Goal: Task Accomplishment & Management: Use online tool/utility

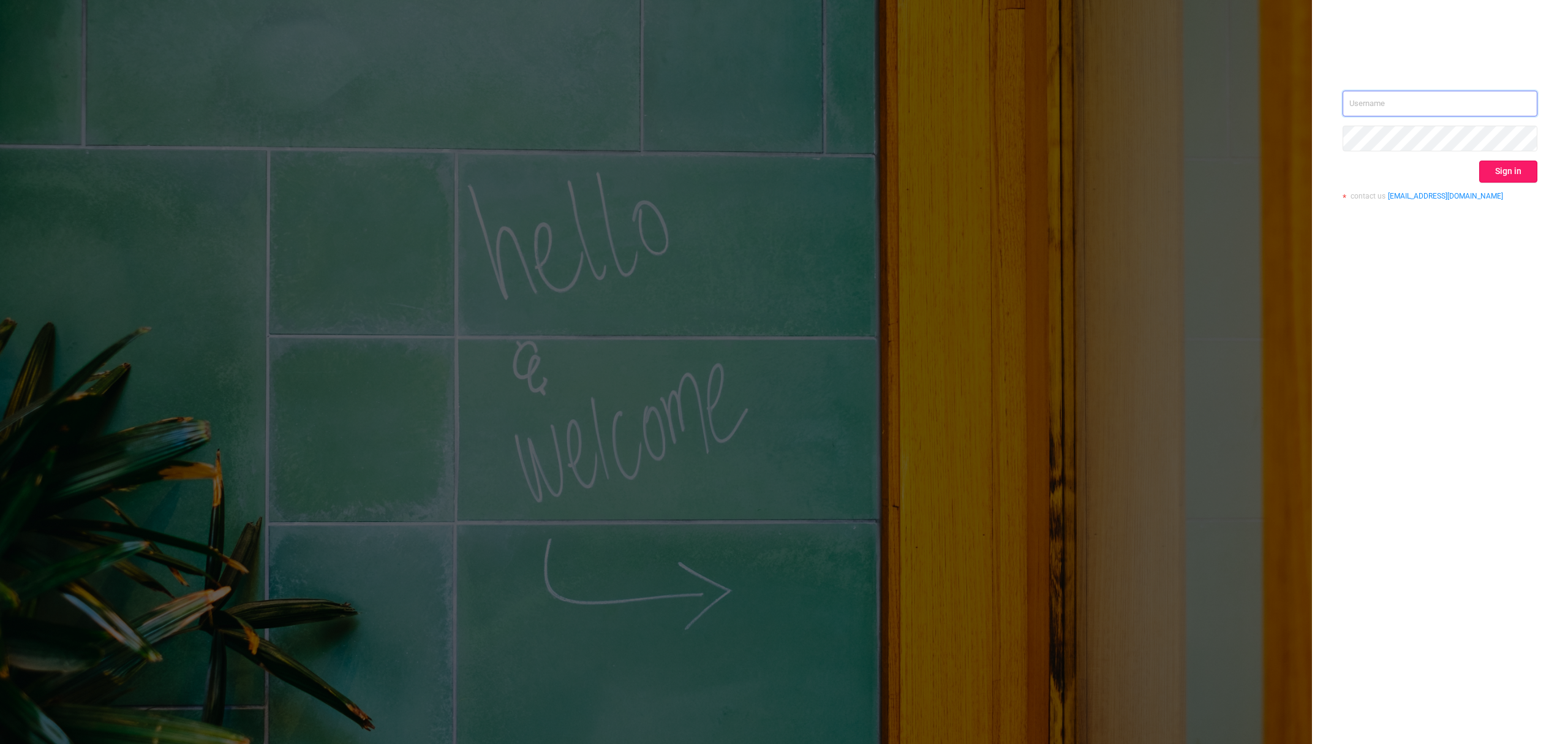
type input "[EMAIL_ADDRESS][DOMAIN_NAME]"
click at [1513, 164] on button "Sign in" at bounding box center [1508, 171] width 58 height 22
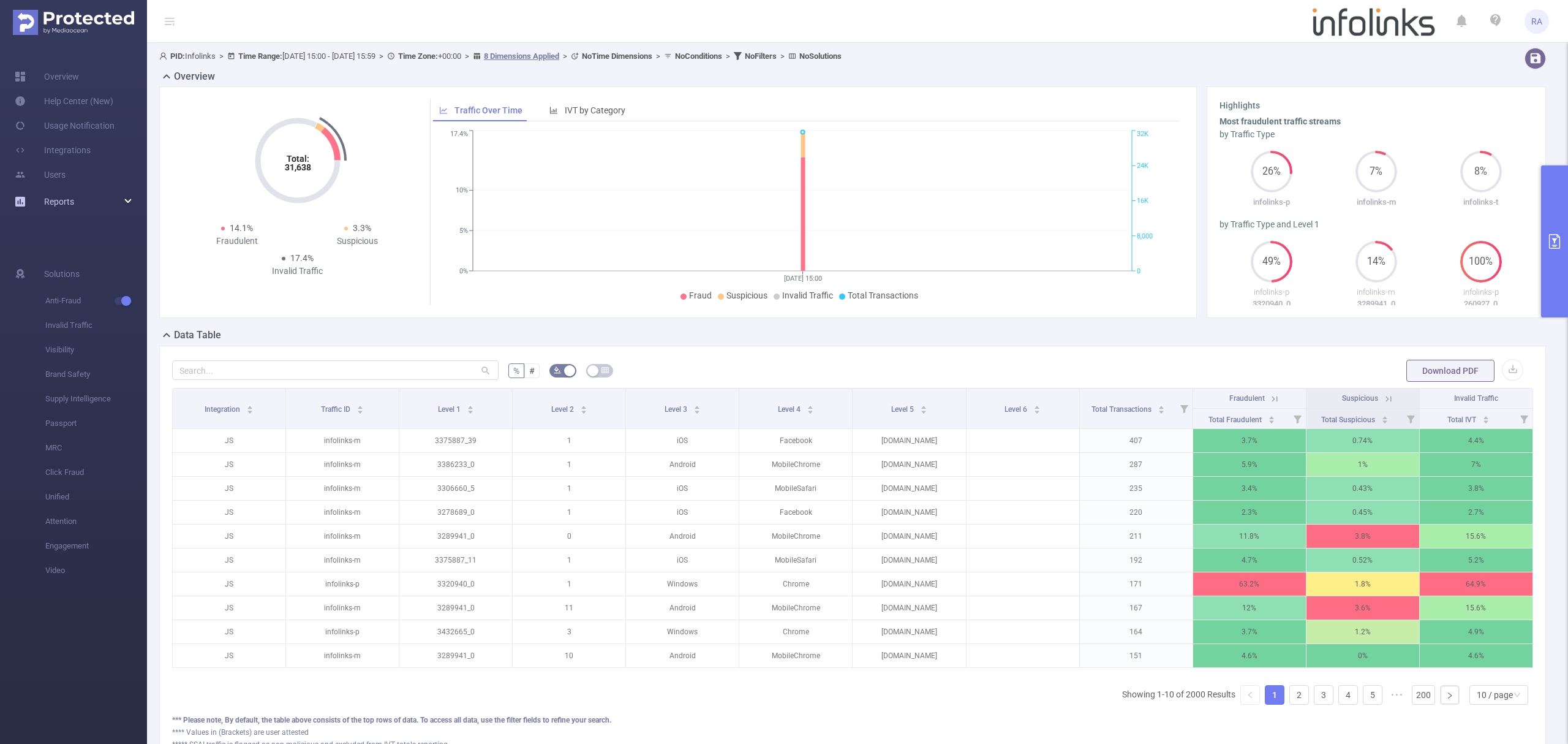
click at [70, 197] on span "Reports" at bounding box center [59, 202] width 30 height 10
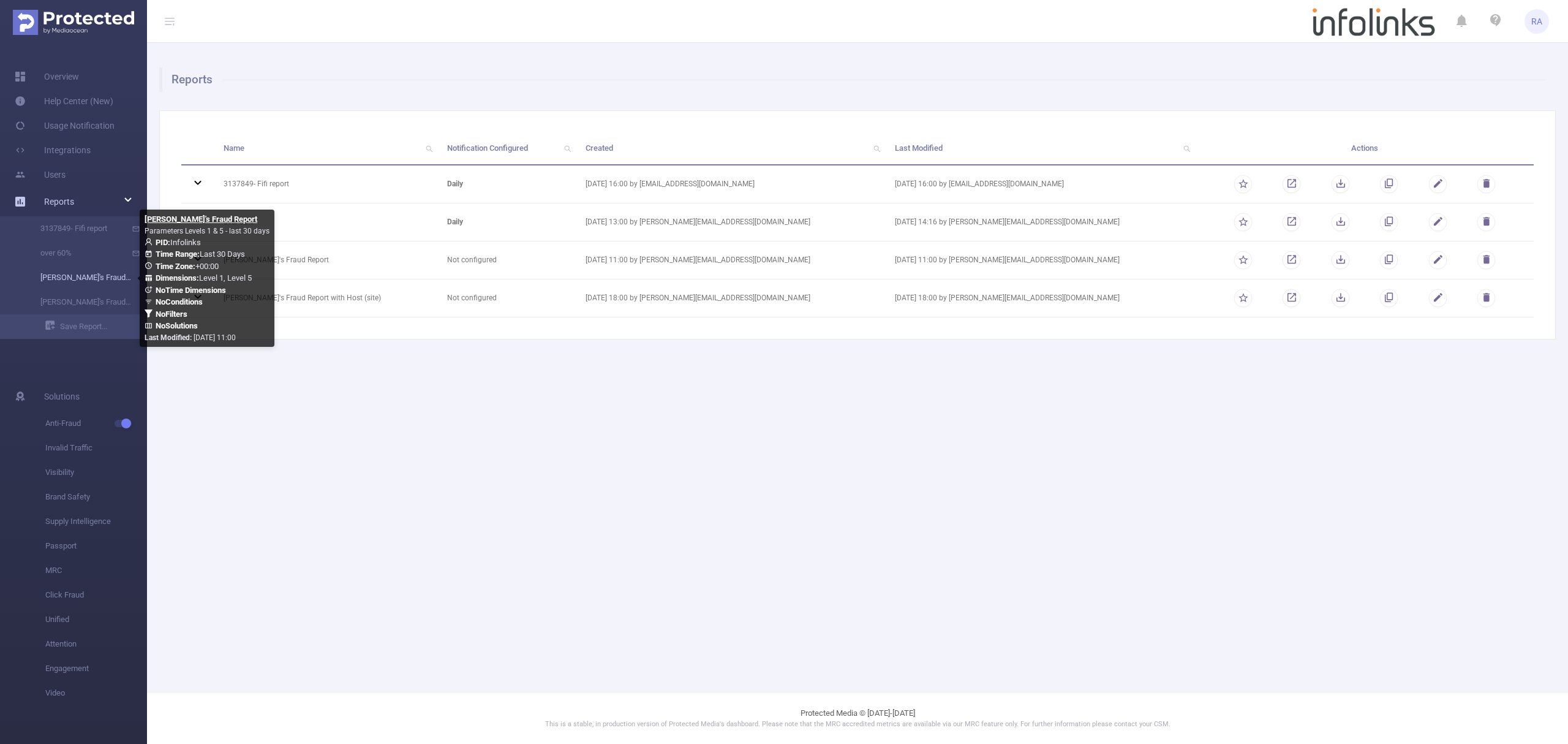
click at [91, 278] on link "[PERSON_NAME]'s Fraud Report" at bounding box center [78, 277] width 108 height 24
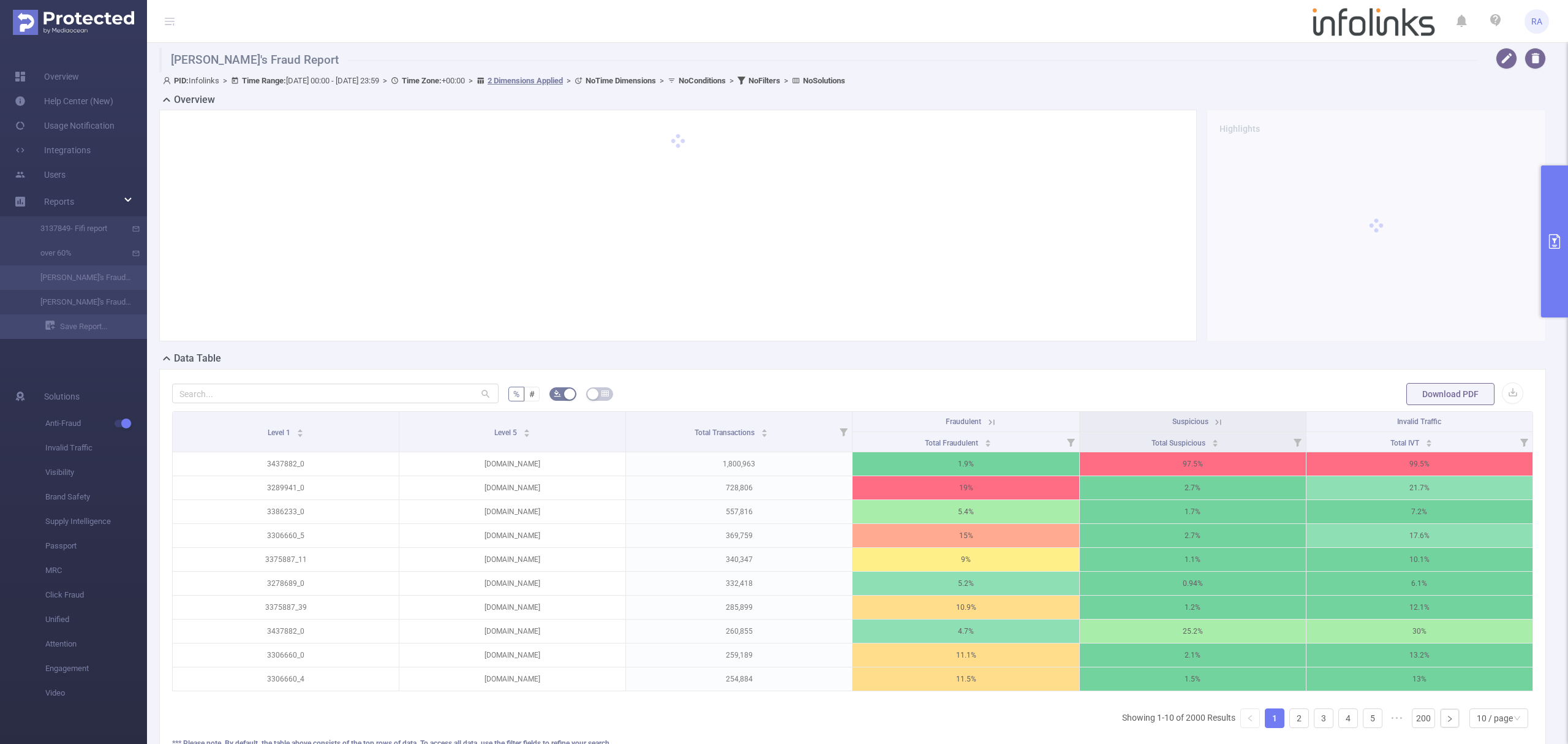
click at [1566, 234] on button "primary" at bounding box center [1554, 241] width 27 height 152
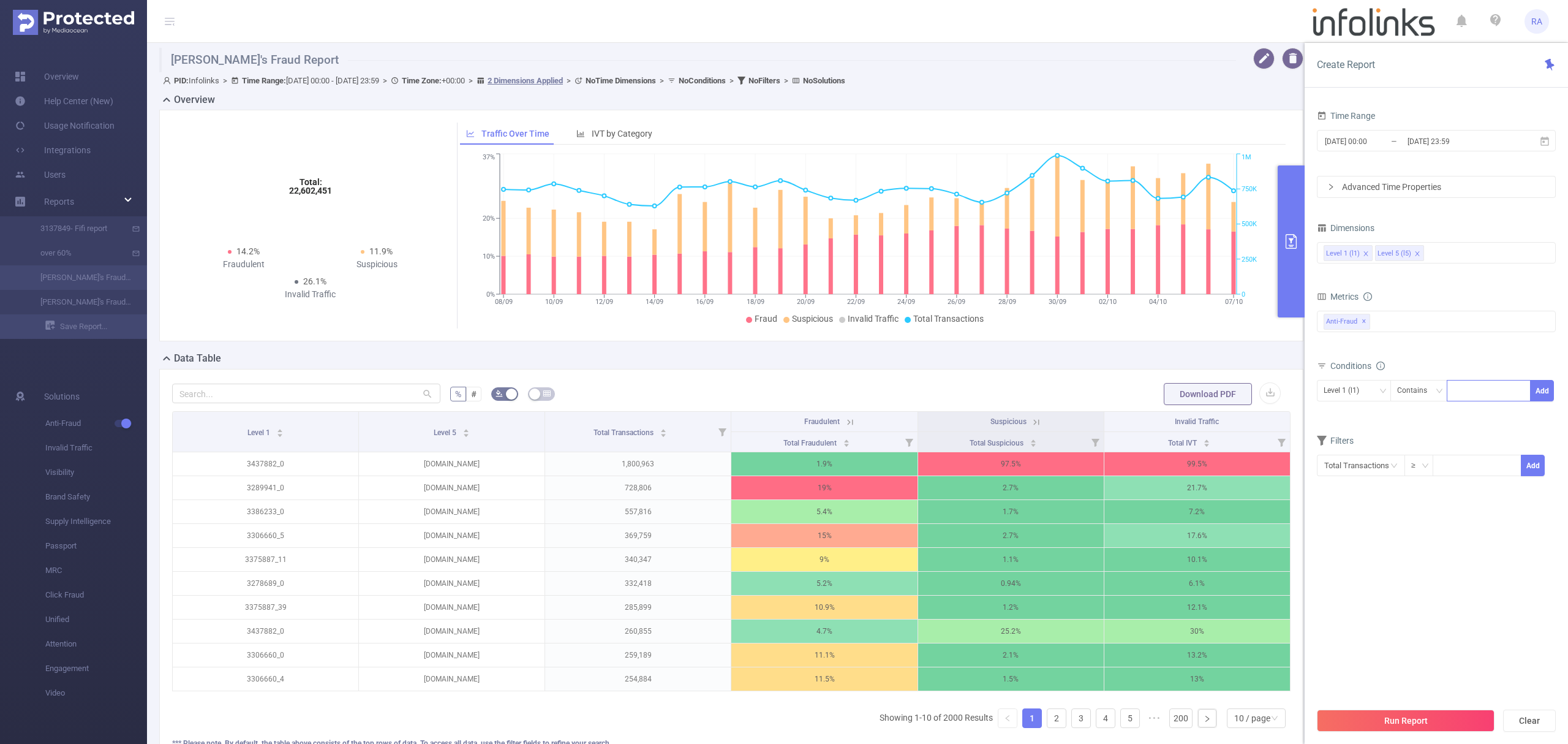
drag, startPoint x: 1490, startPoint y: 392, endPoint x: 1503, endPoint y: 397, distance: 13.9
click at [1492, 392] on div at bounding box center [1488, 391] width 70 height 20
paste input "3440421"
type input "3440421"
click at [1543, 391] on button "Add" at bounding box center [1541, 391] width 24 height 22
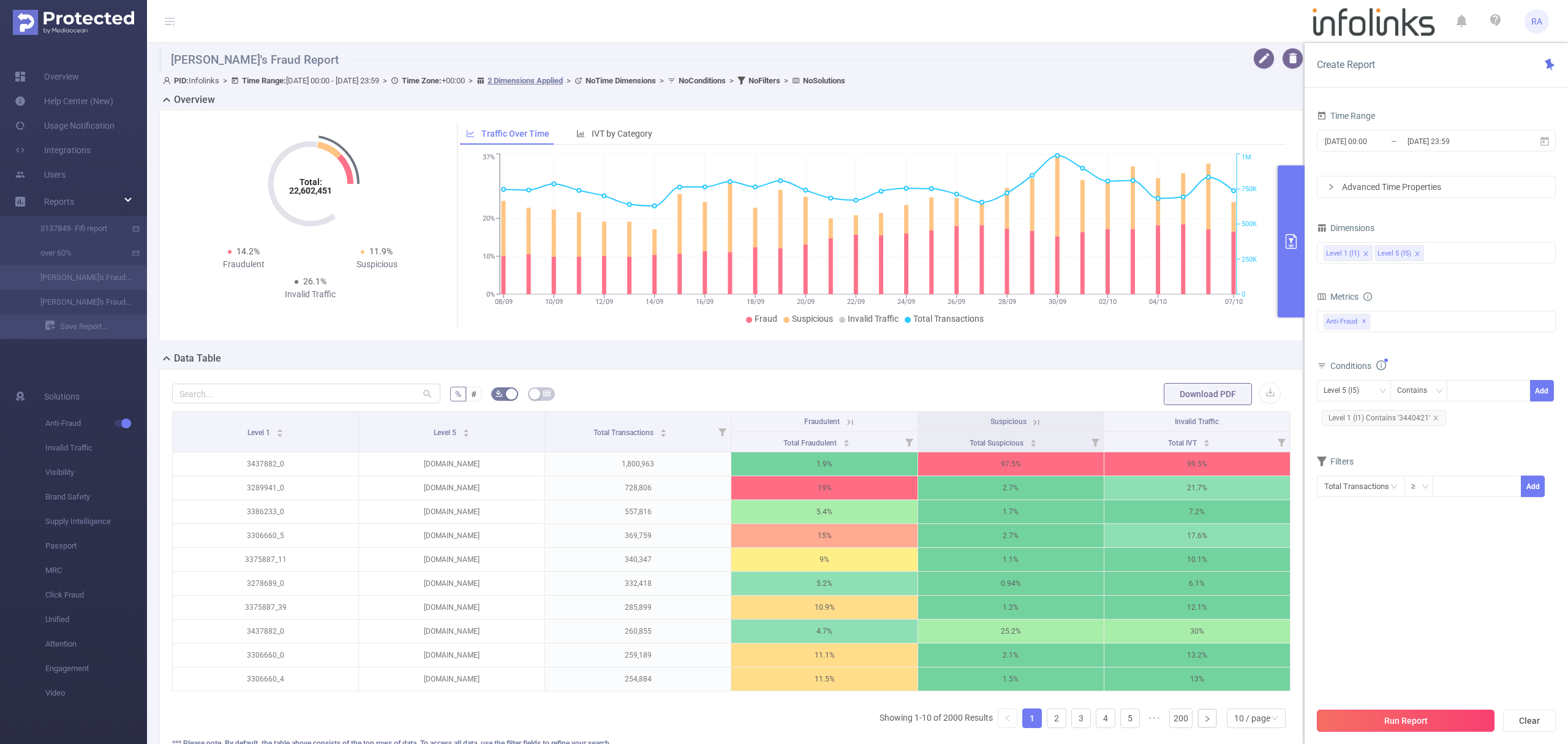
click at [1426, 711] on button "Run Report" at bounding box center [1405, 721] width 178 height 22
